Goal: Task Accomplishment & Management: Manage account settings

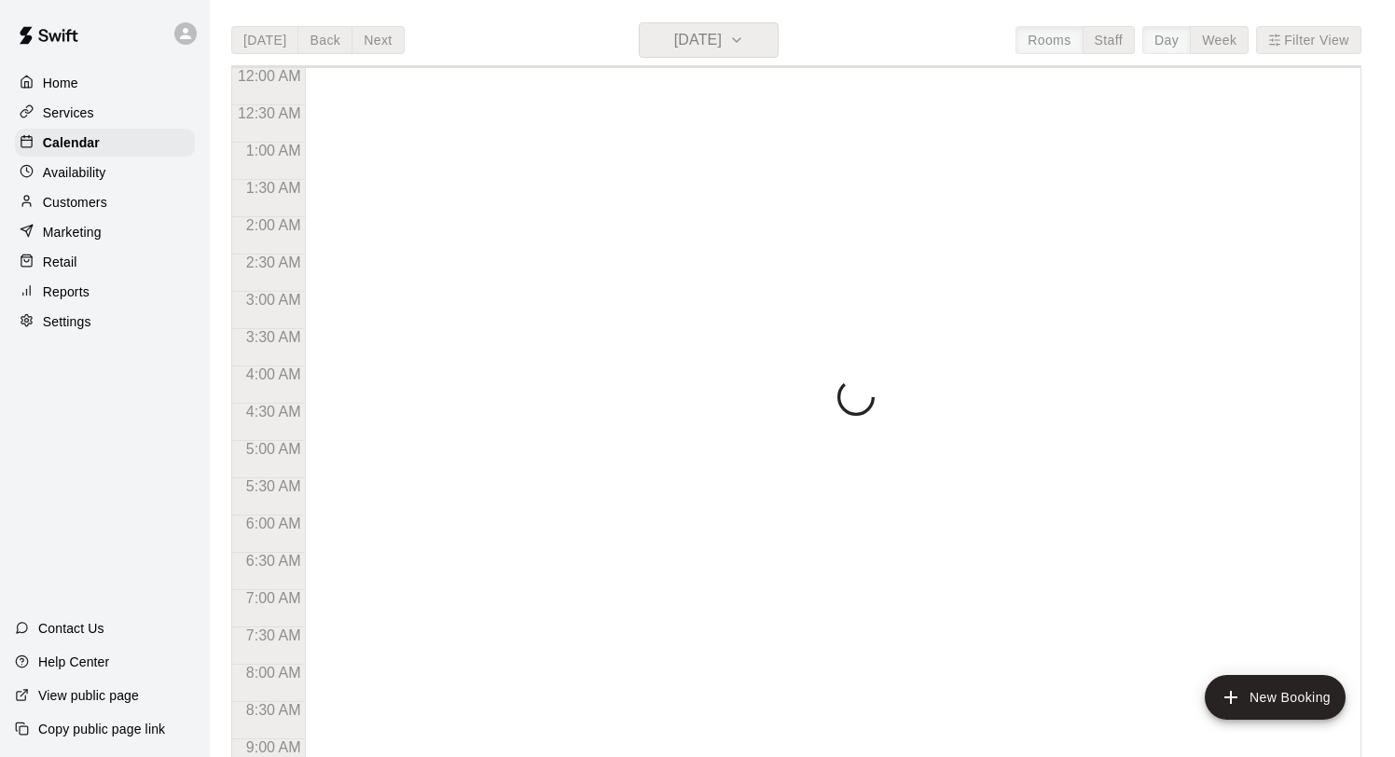
scroll to position [1081, 0]
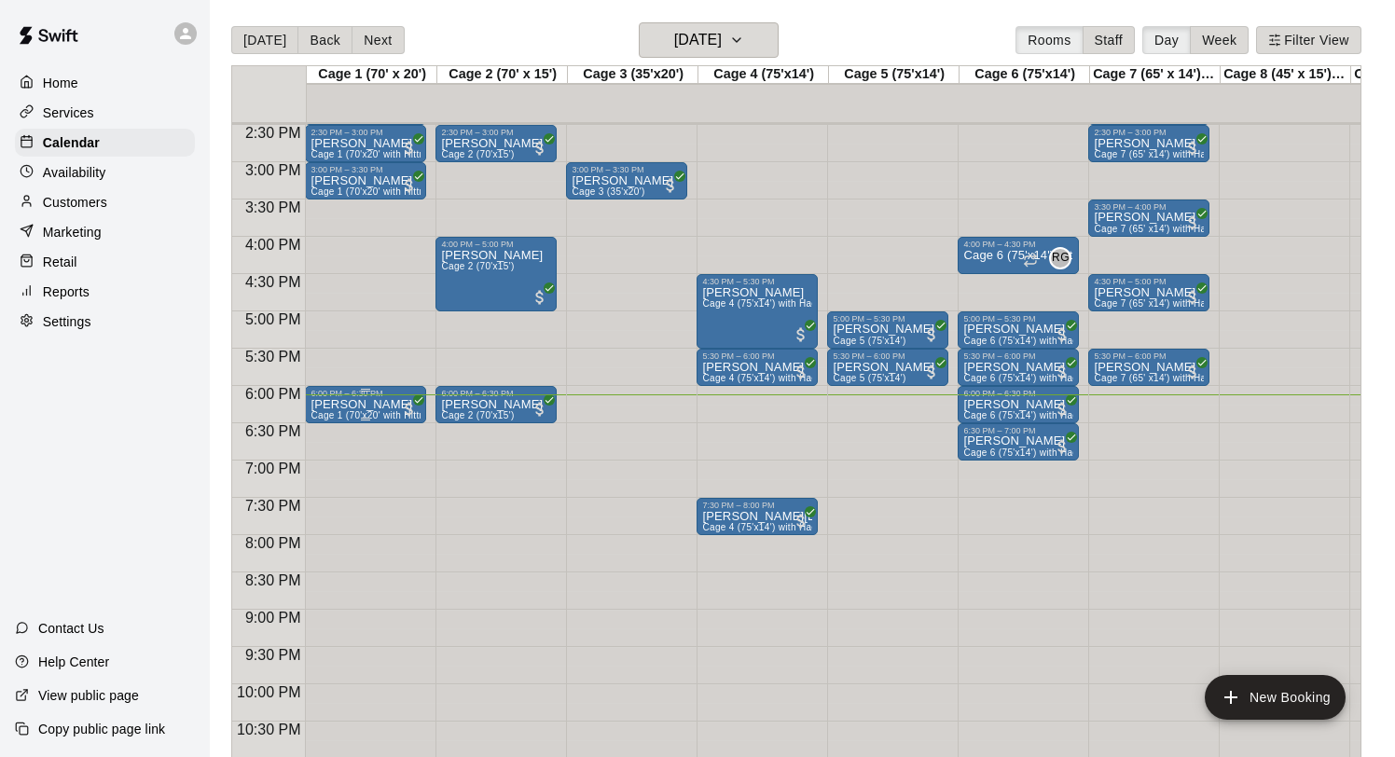
click at [368, 405] on p "Noah Vogel" at bounding box center [366, 405] width 110 height 0
click at [332, 470] on img "edit" at bounding box center [330, 468] width 21 height 21
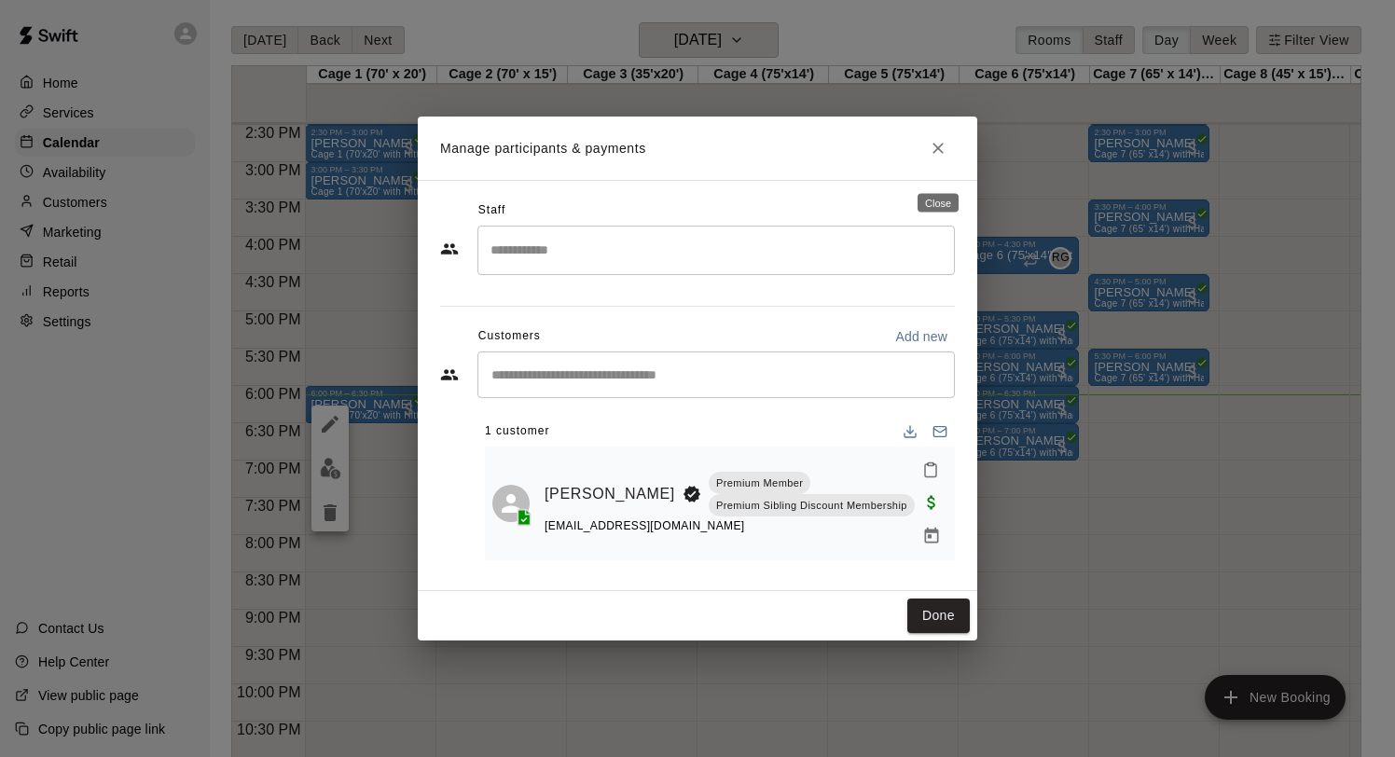
click at [942, 154] on icon "Close" at bounding box center [938, 148] width 11 height 11
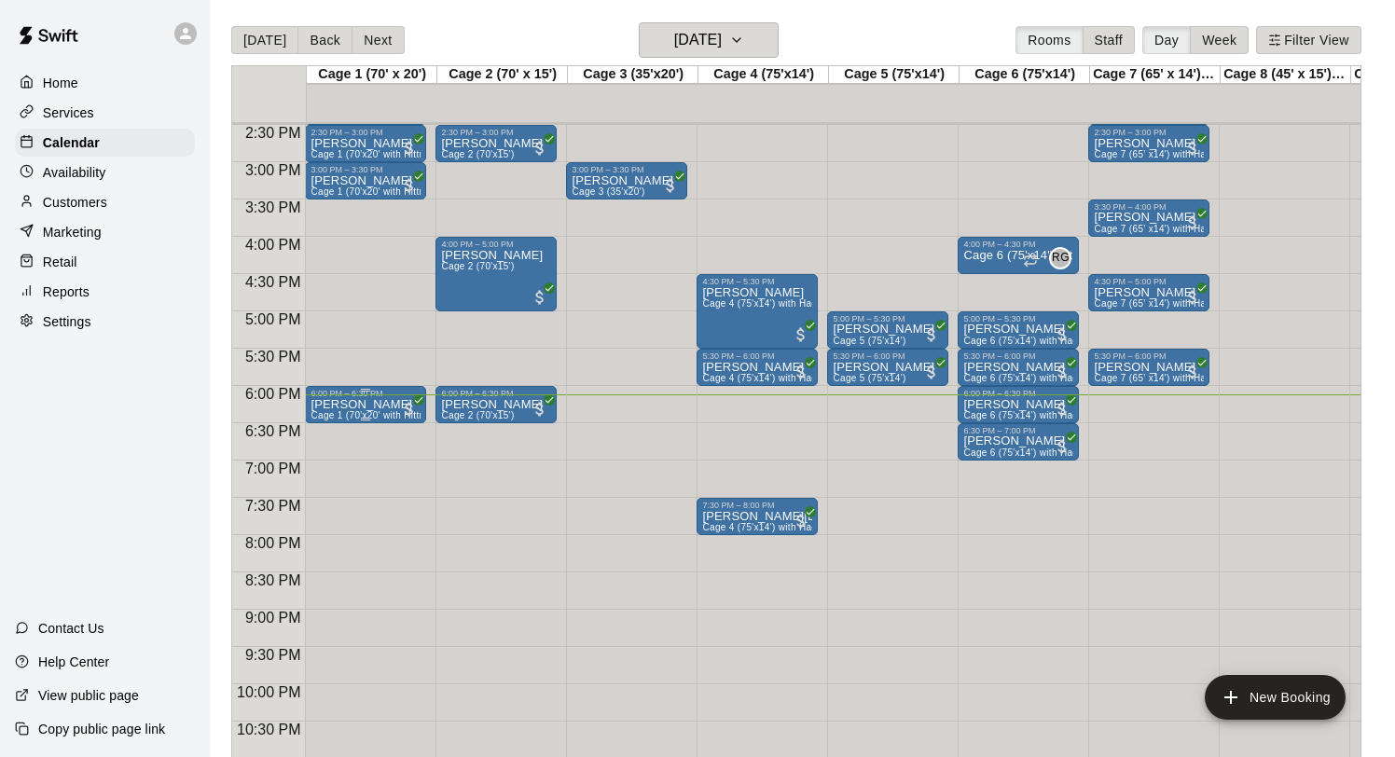
click at [330, 455] on img "edit" at bounding box center [330, 462] width 21 height 21
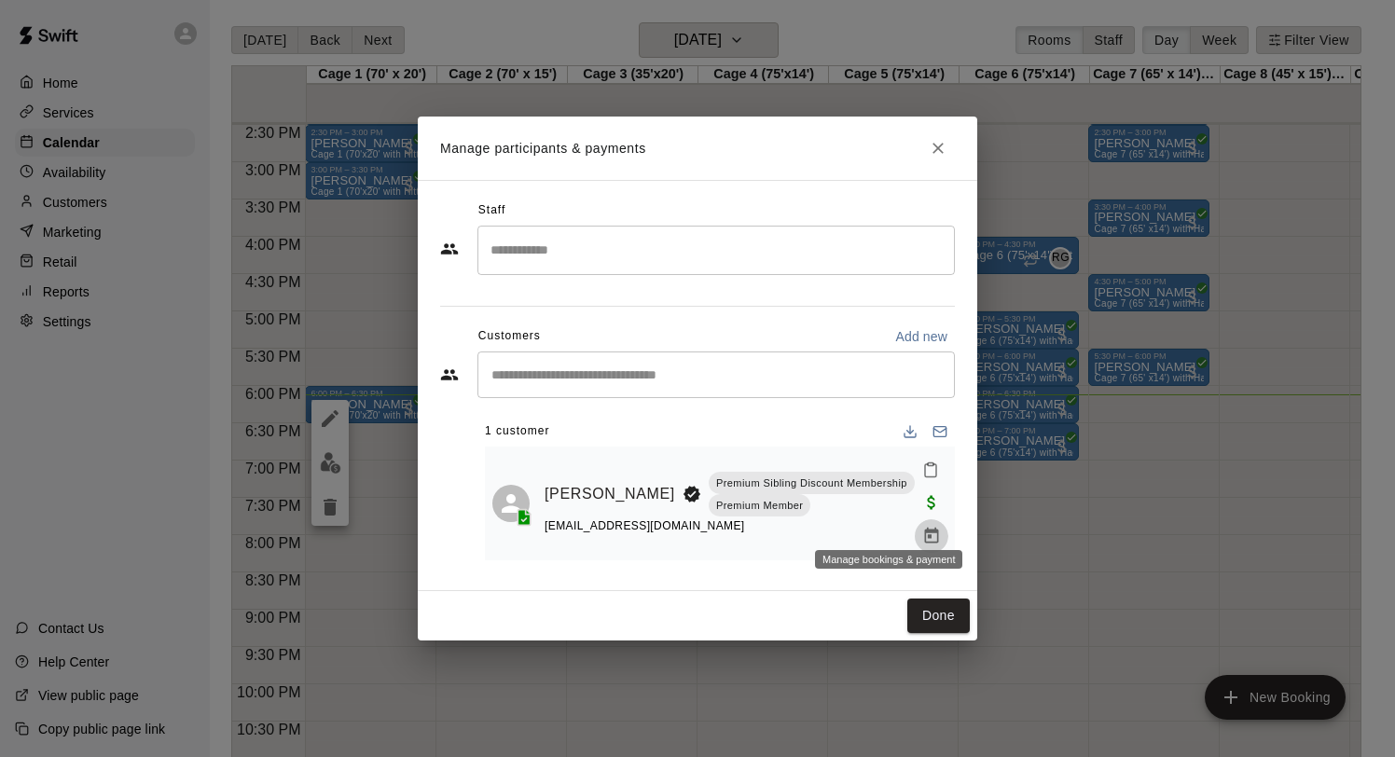
click at [923, 527] on icon "Manage bookings & payment" at bounding box center [932, 536] width 19 height 19
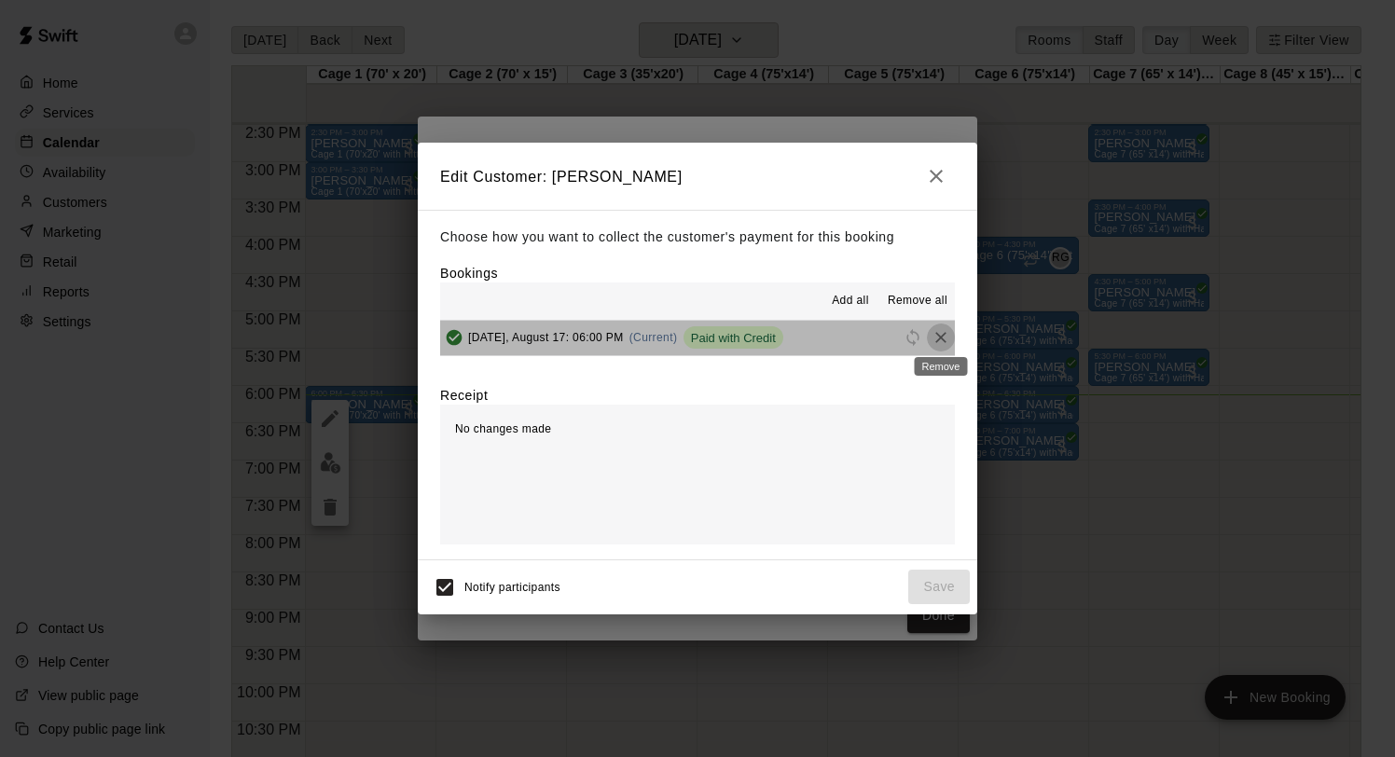
click at [941, 341] on icon "Remove" at bounding box center [941, 337] width 19 height 19
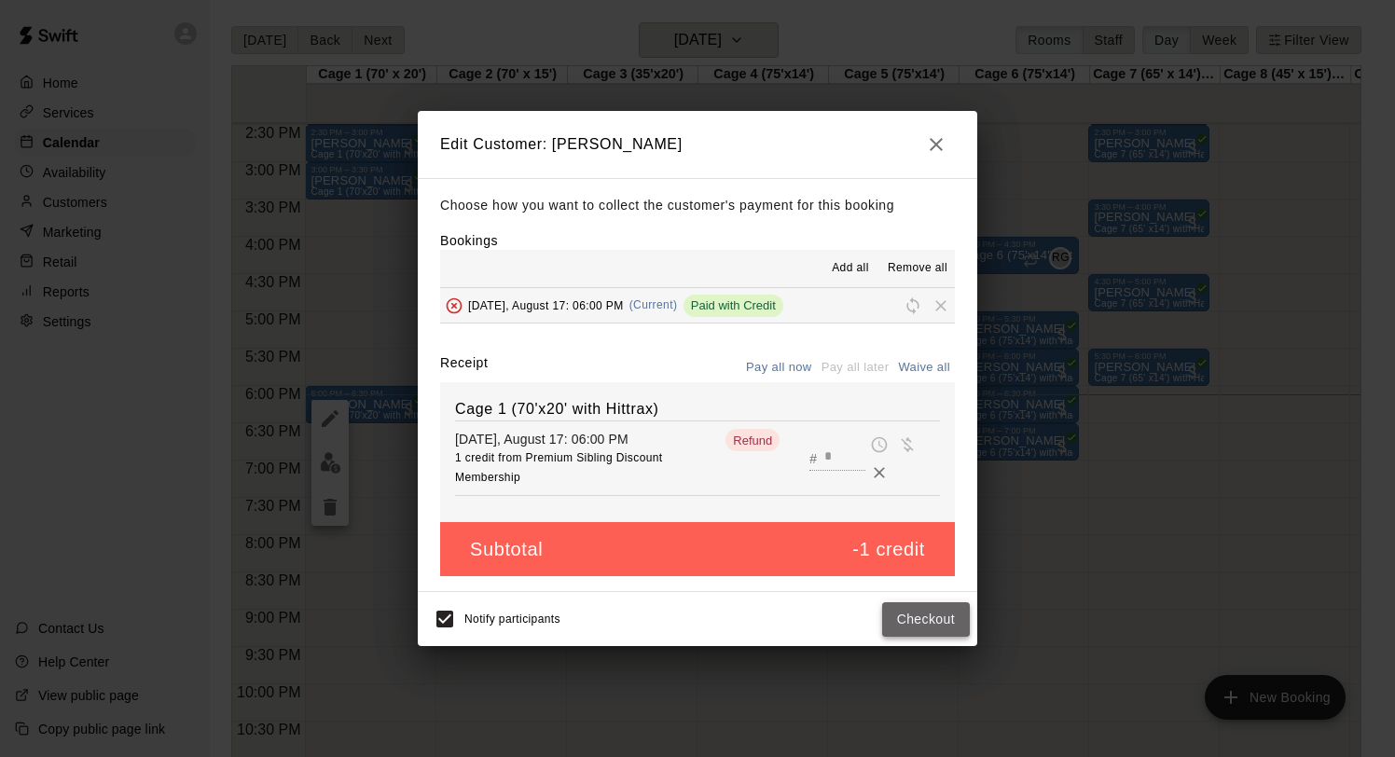
click at [928, 620] on button "Checkout" at bounding box center [926, 620] width 88 height 35
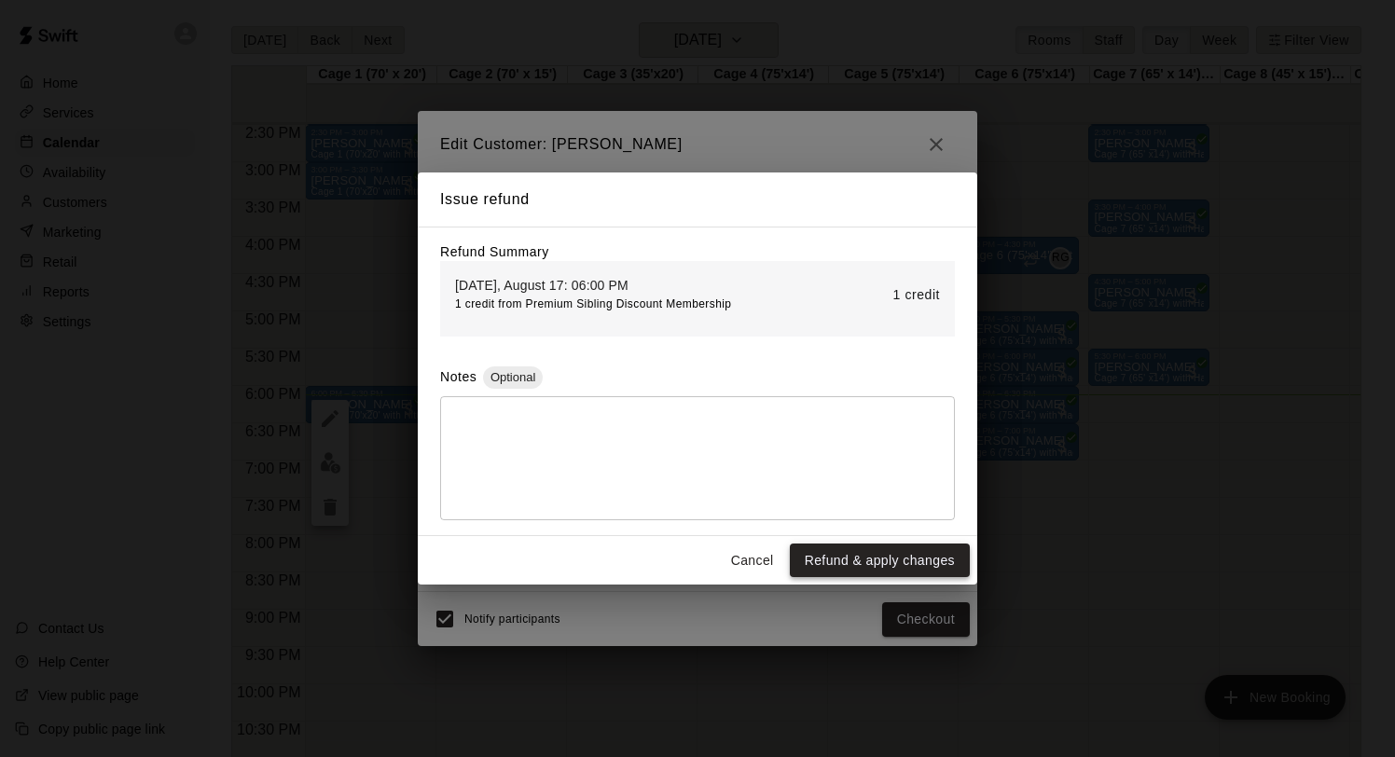
click at [892, 549] on button "Refund & apply changes" at bounding box center [880, 561] width 180 height 35
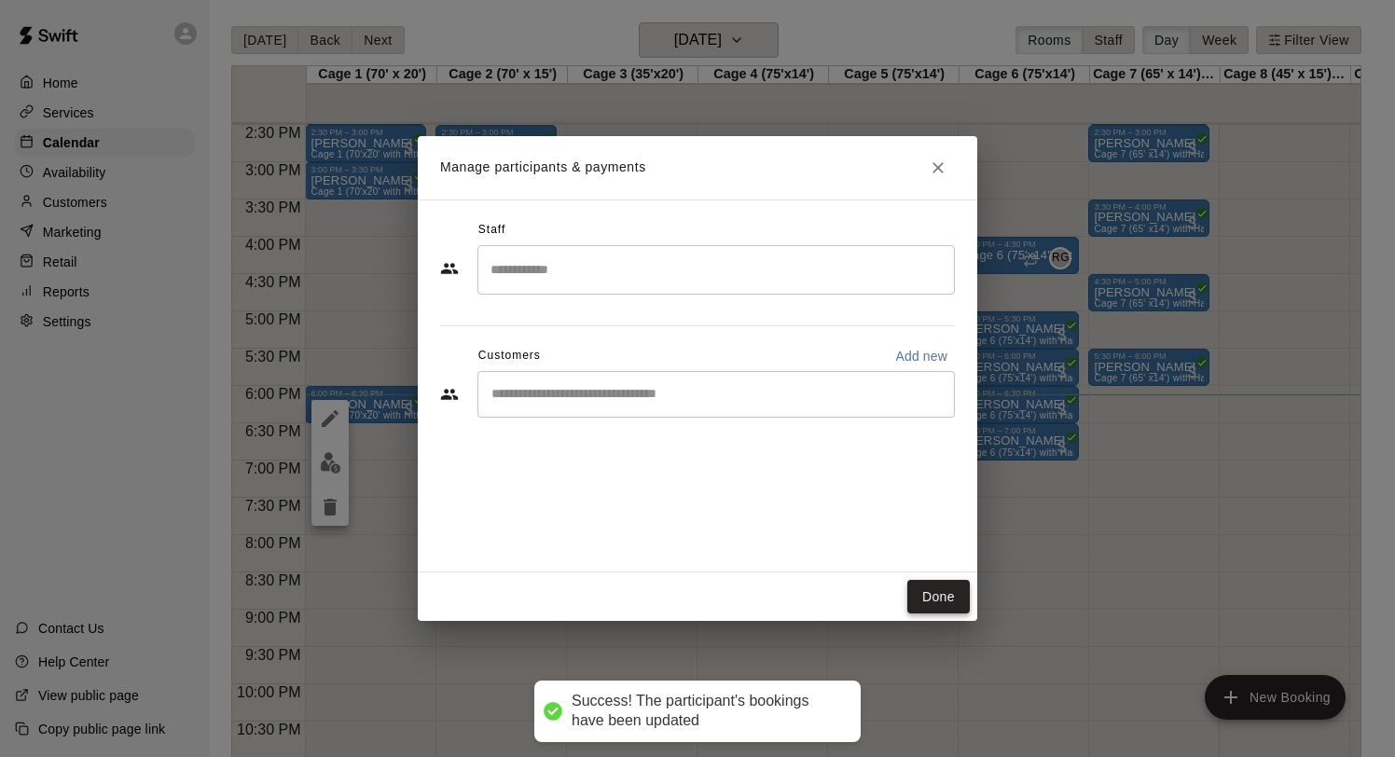
click at [935, 592] on button "Done" at bounding box center [939, 597] width 62 height 35
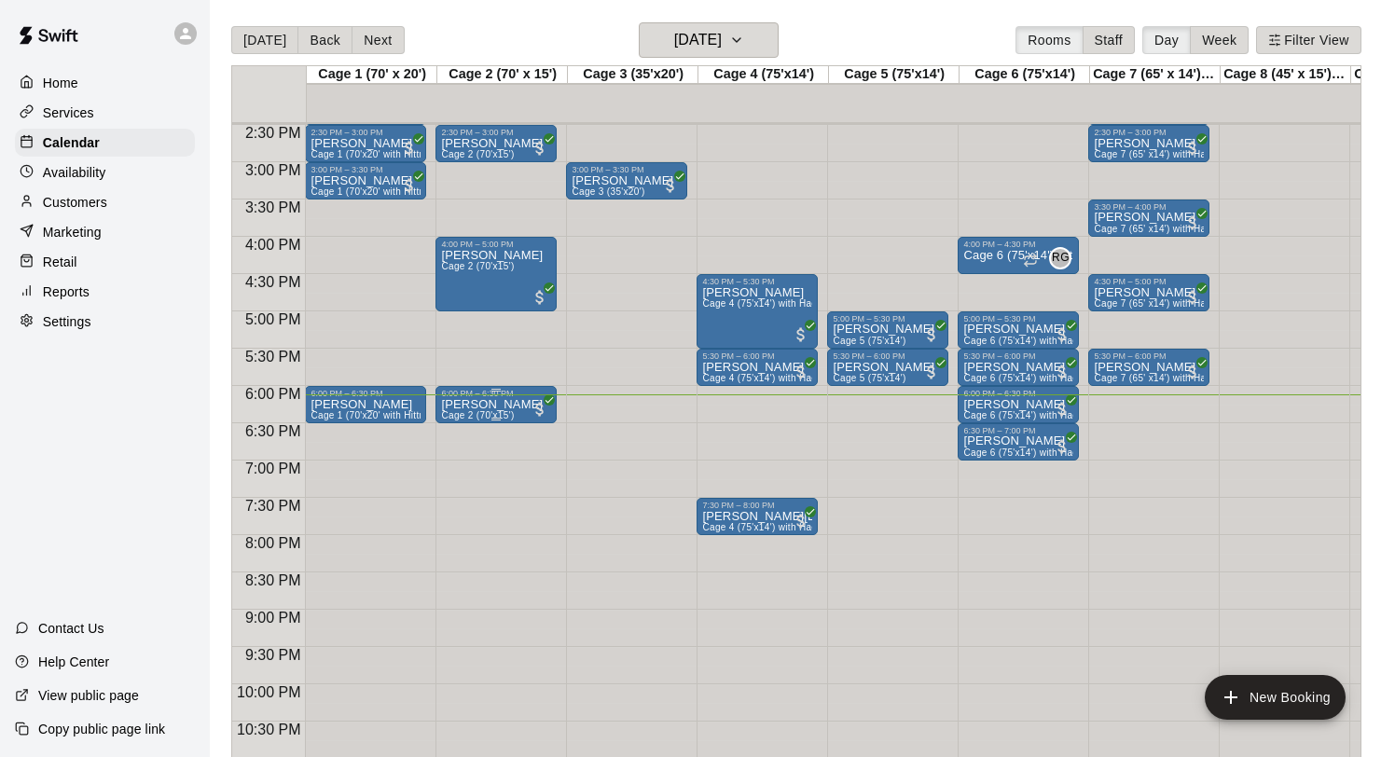
click at [466, 454] on img "edit" at bounding box center [461, 462] width 21 height 21
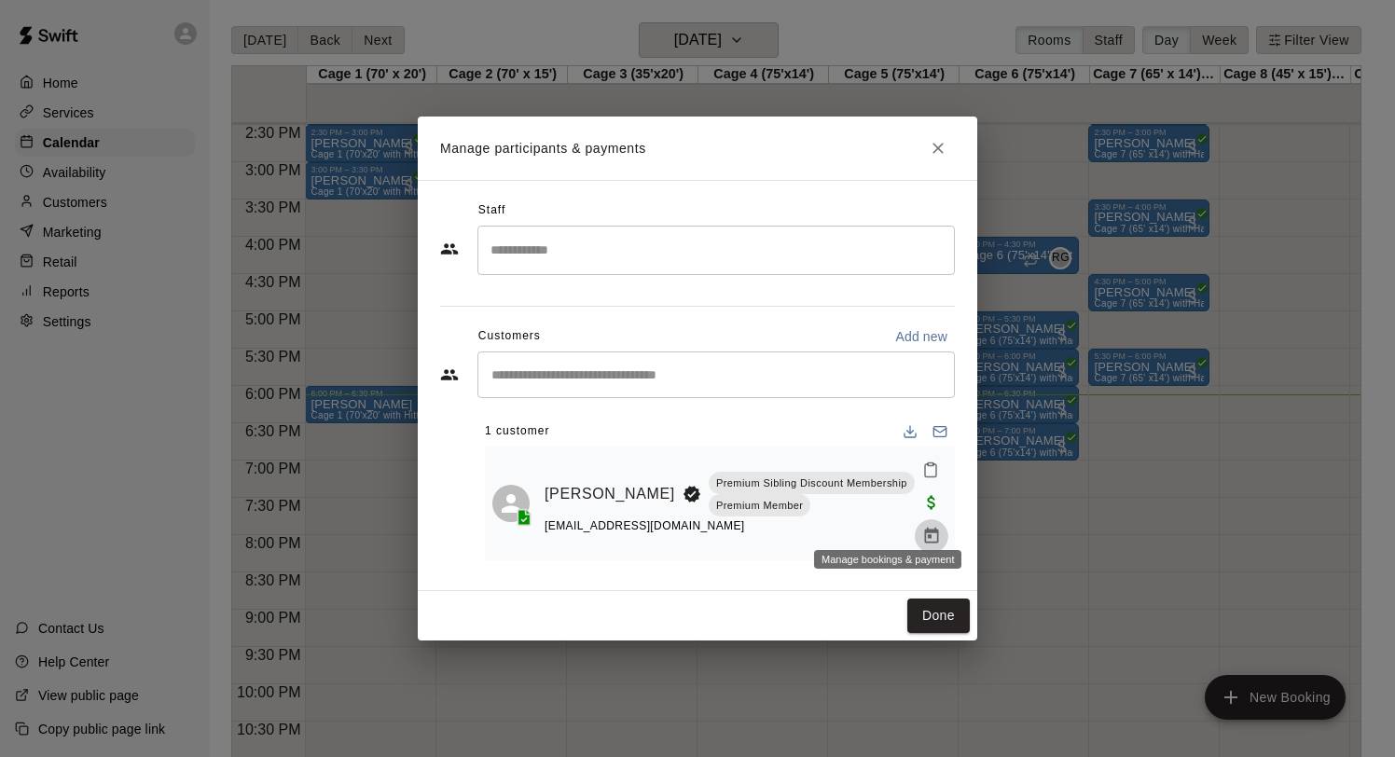
click at [923, 527] on icon "Manage bookings & payment" at bounding box center [932, 536] width 19 height 19
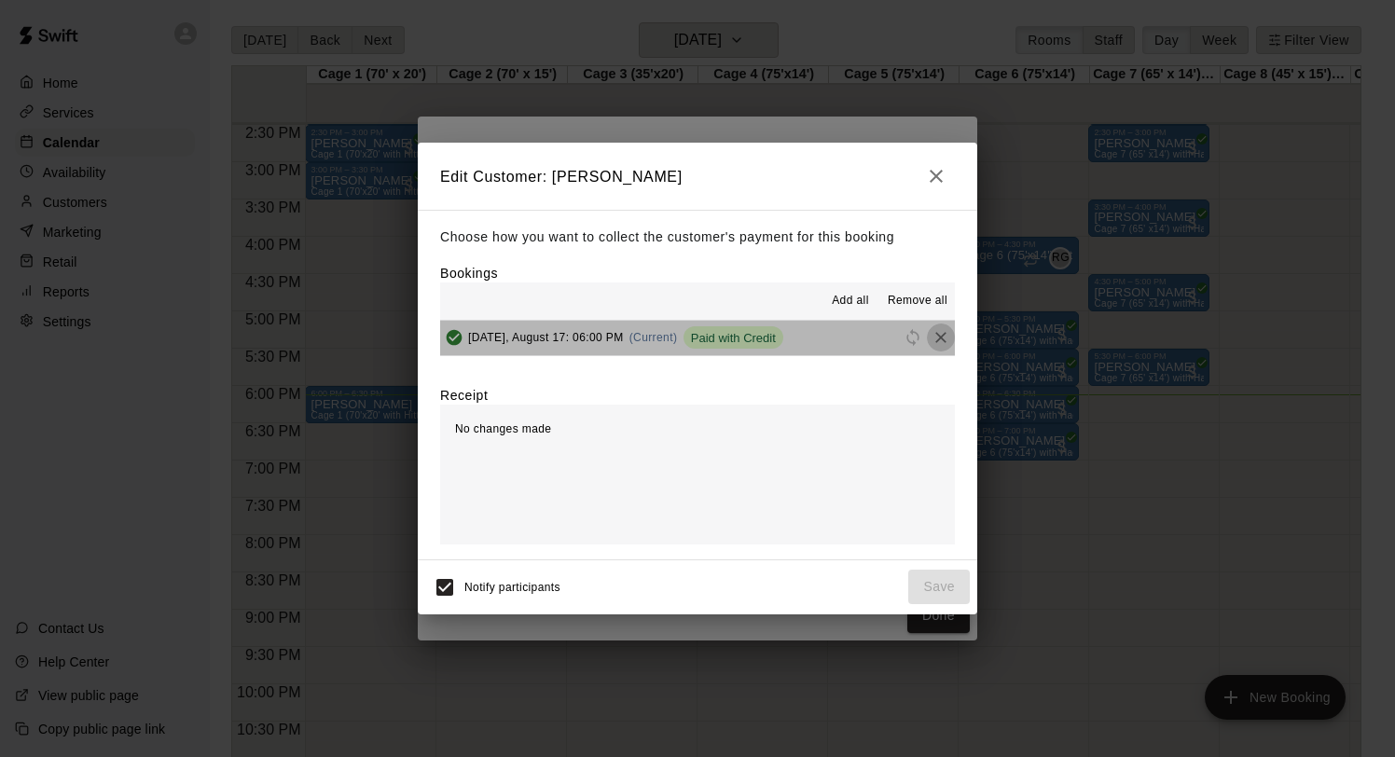
click at [944, 336] on icon "Remove" at bounding box center [941, 337] width 19 height 19
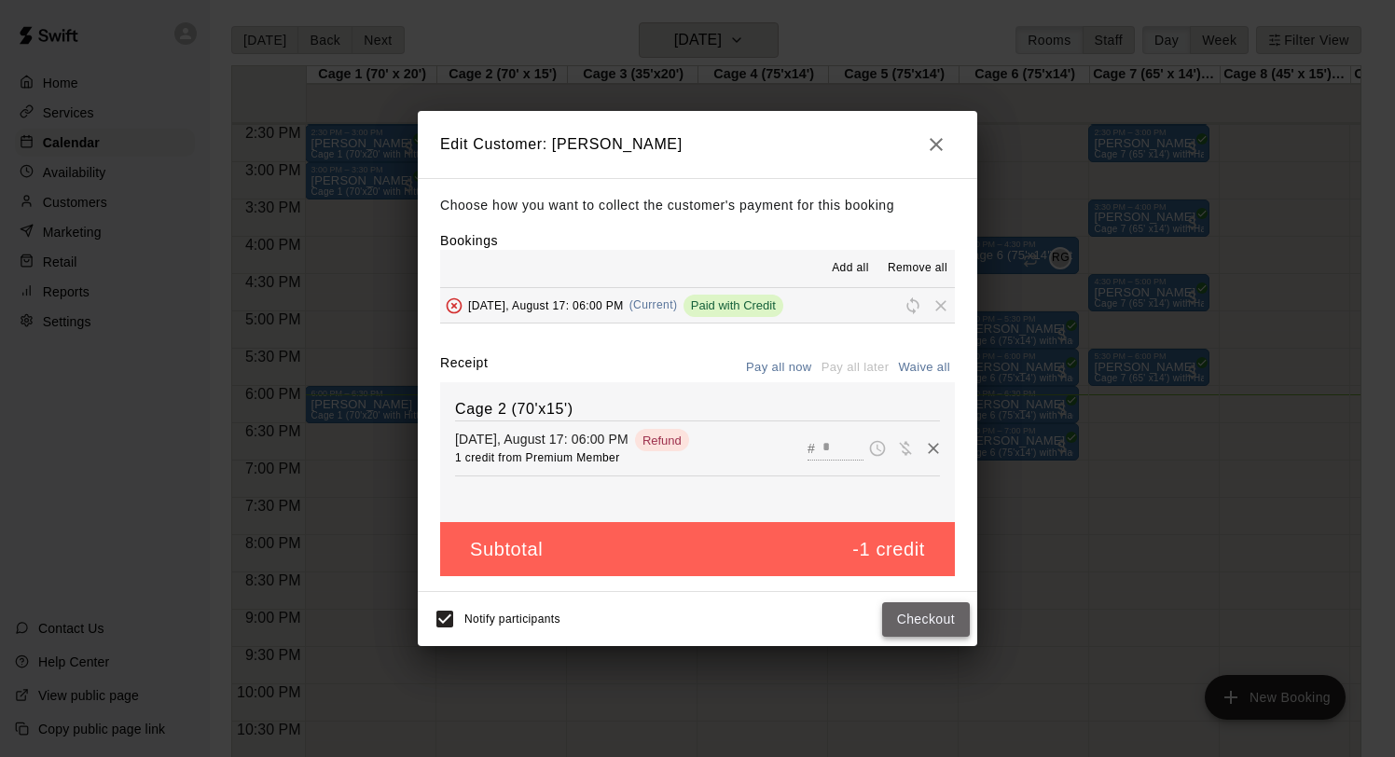
click at [909, 614] on button "Checkout" at bounding box center [926, 620] width 88 height 35
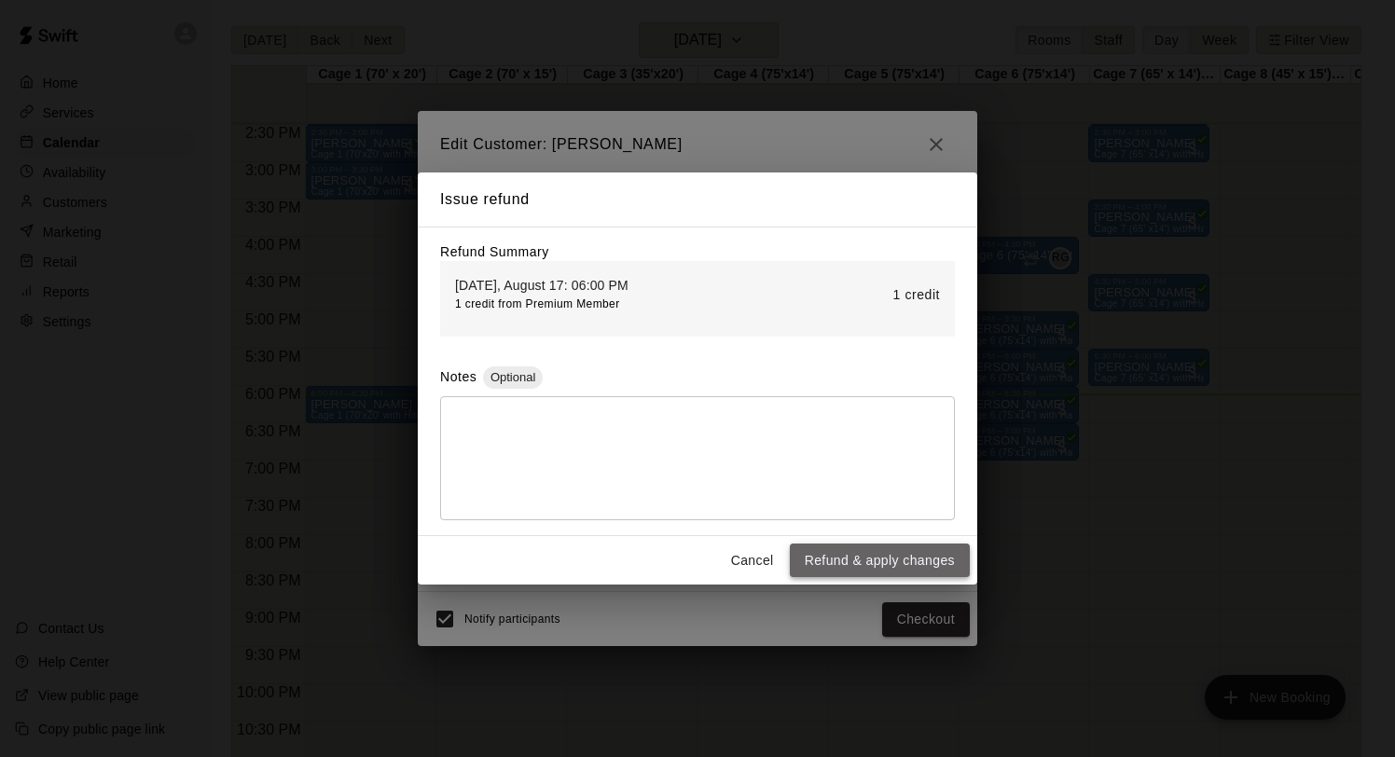
click at [861, 559] on button "Refund & apply changes" at bounding box center [880, 561] width 180 height 35
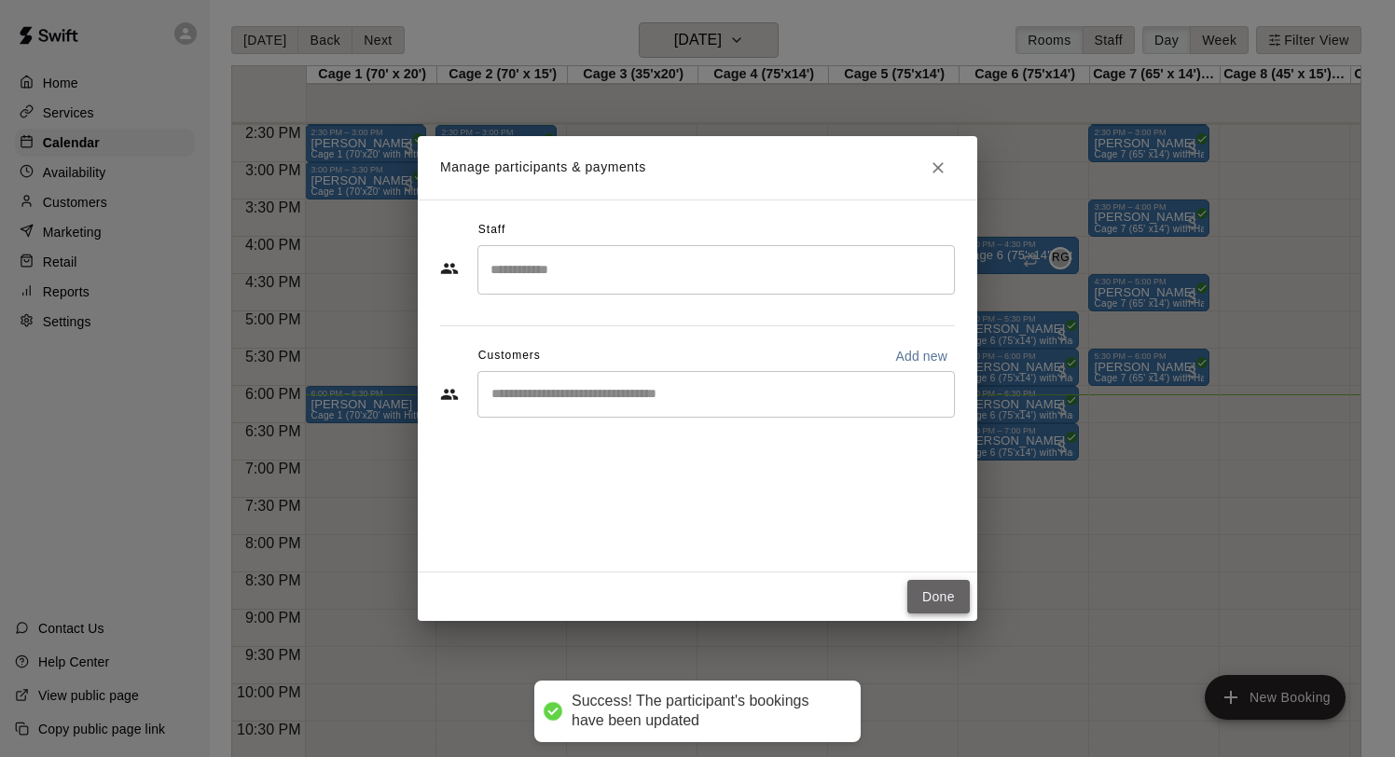
click at [954, 593] on button "Done" at bounding box center [939, 597] width 62 height 35
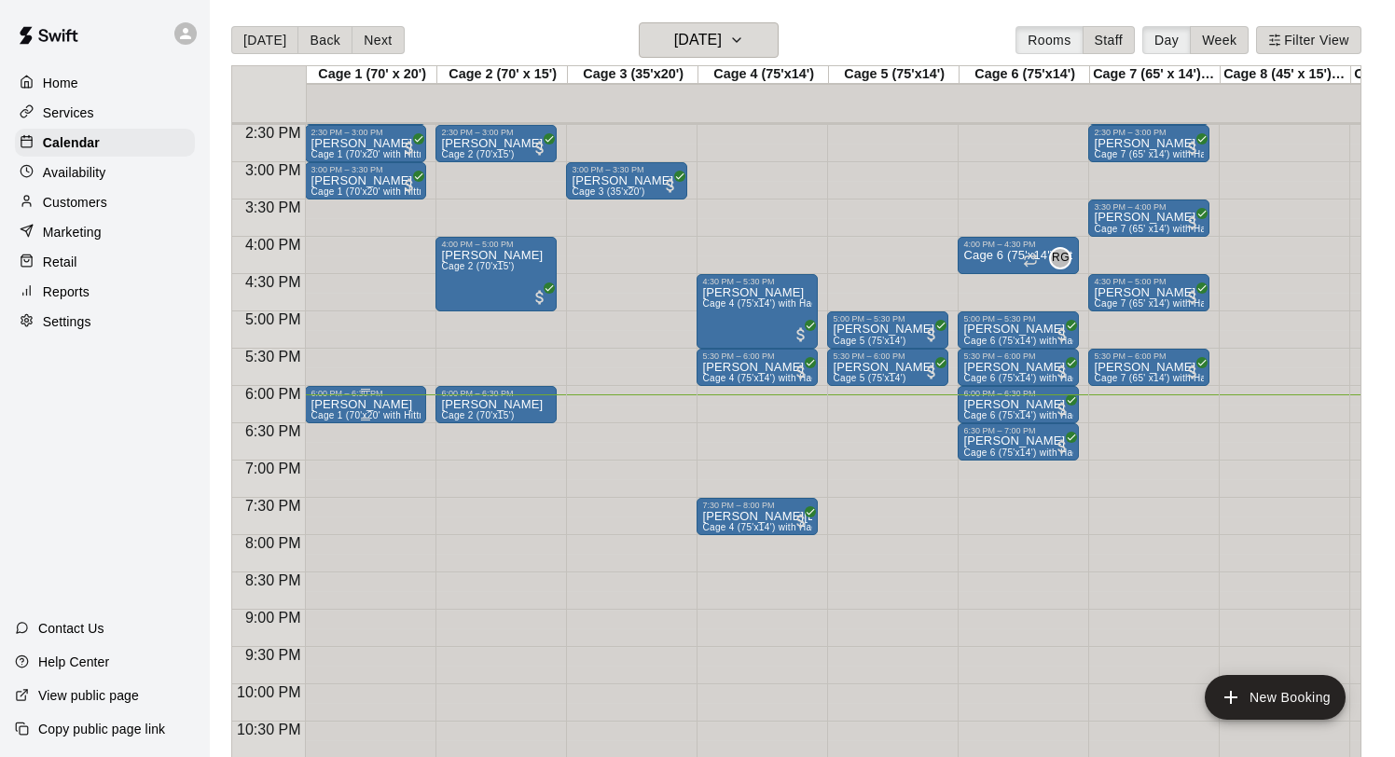
click at [337, 499] on icon "delete" at bounding box center [330, 507] width 22 height 22
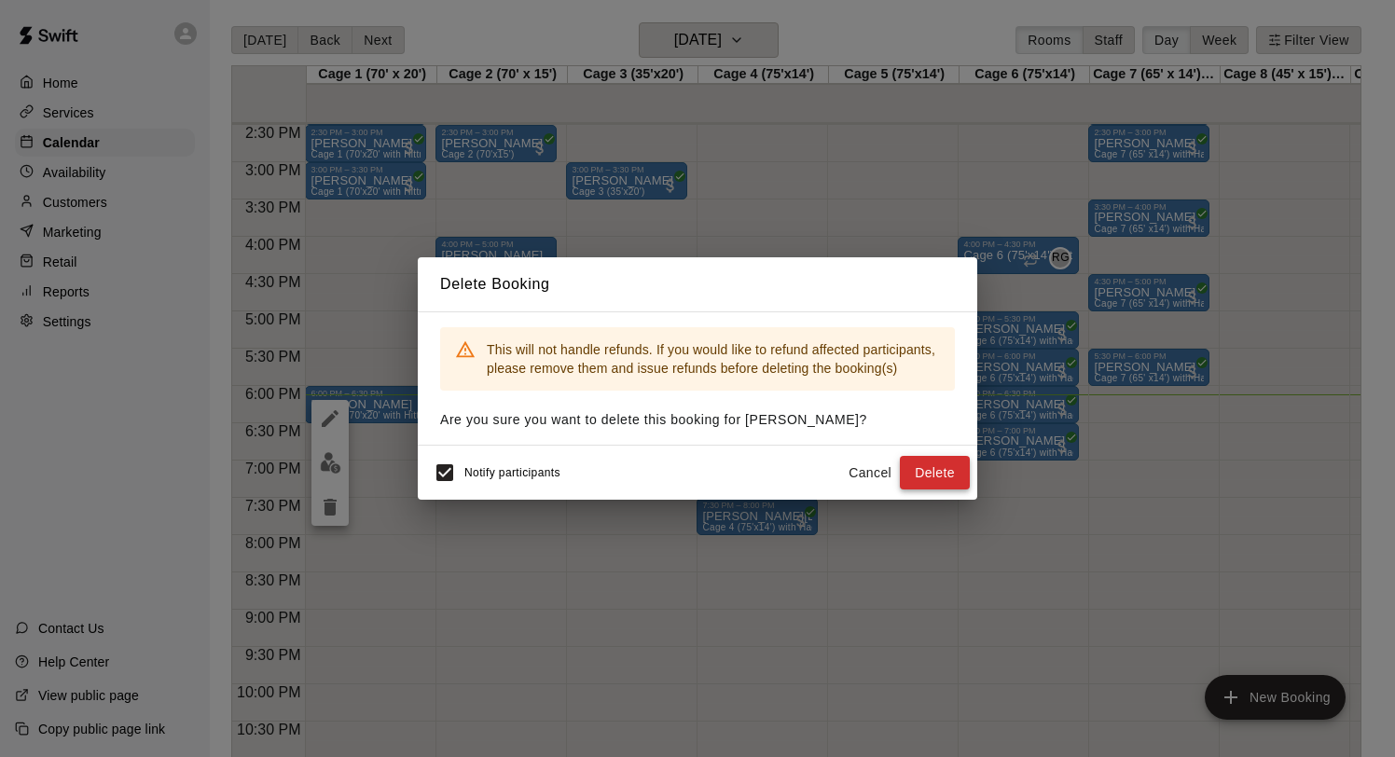
click at [947, 462] on button "Delete" at bounding box center [935, 473] width 70 height 35
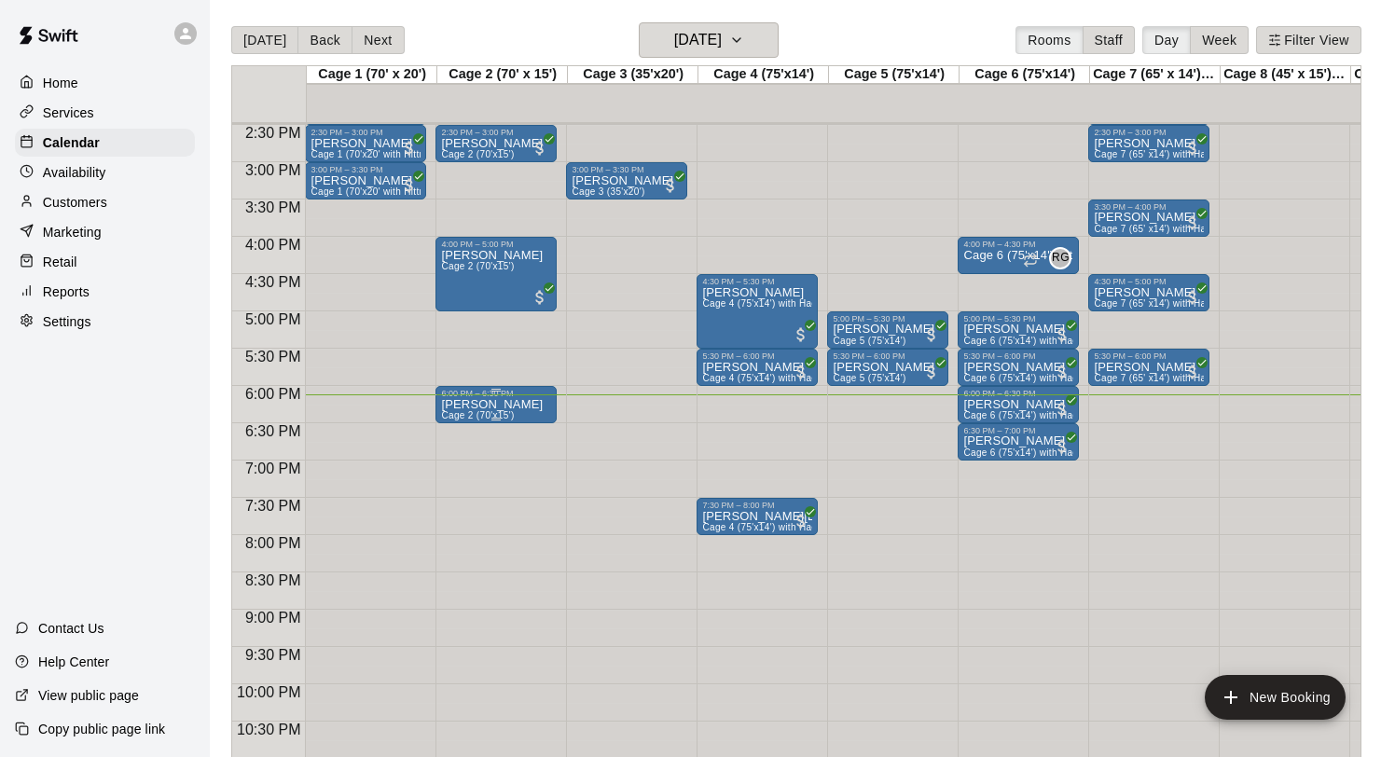
click at [455, 514] on icon "delete" at bounding box center [460, 507] width 13 height 17
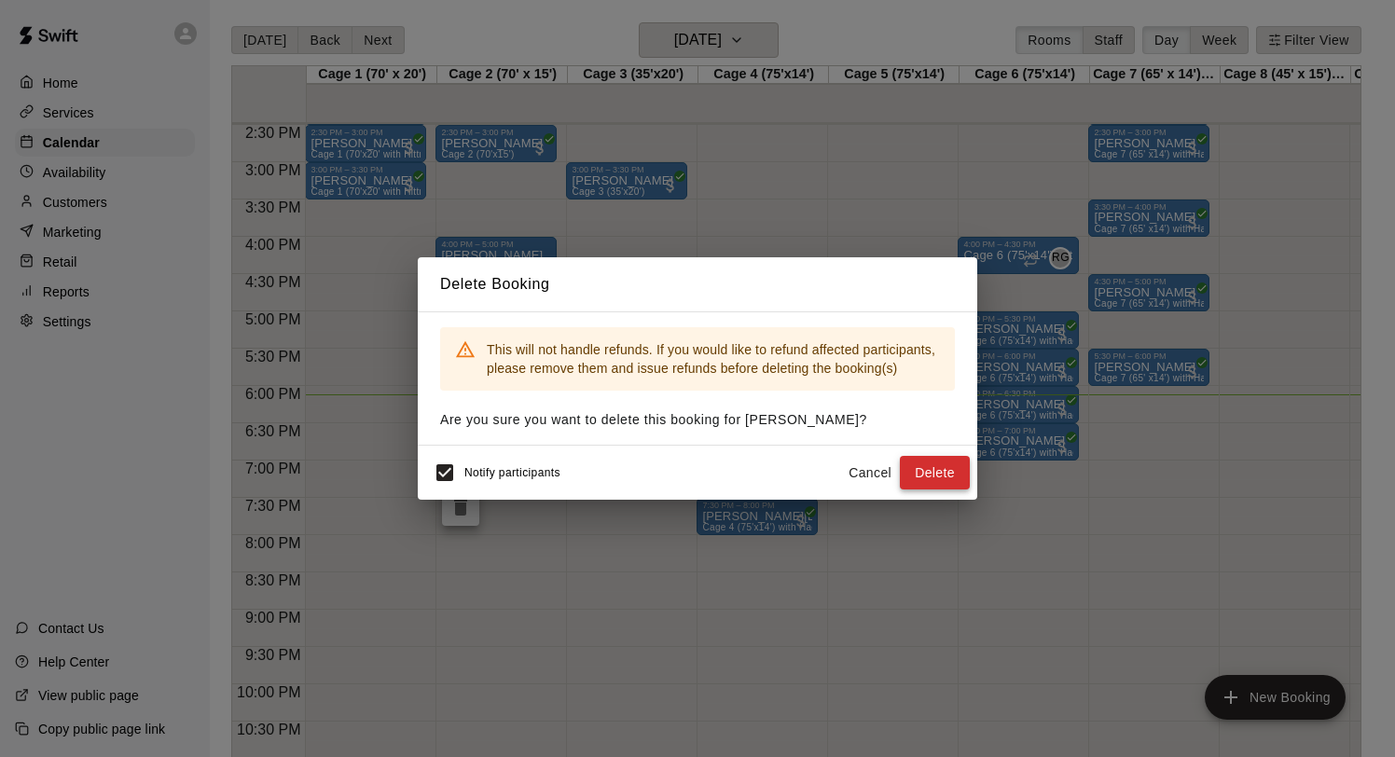
click at [947, 472] on button "Delete" at bounding box center [935, 473] width 70 height 35
